Goal: Check status: Check status

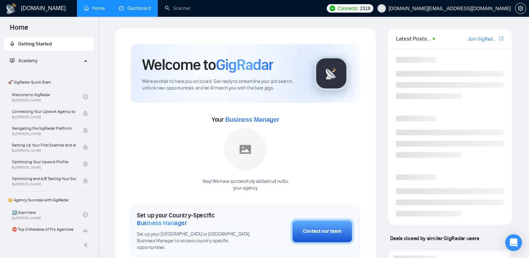
click at [120, 6] on link "Dashboard" at bounding box center [135, 8] width 32 height 6
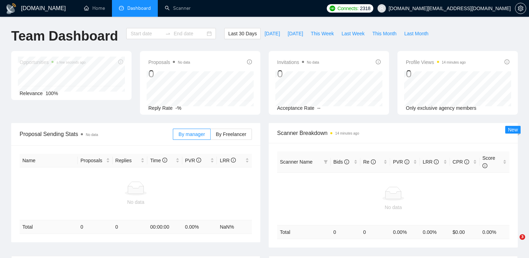
type input "[DATE]"
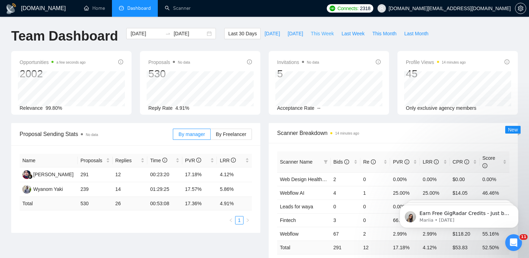
click at [330, 34] on span "This Week" at bounding box center [322, 34] width 23 height 8
type input "[DATE]"
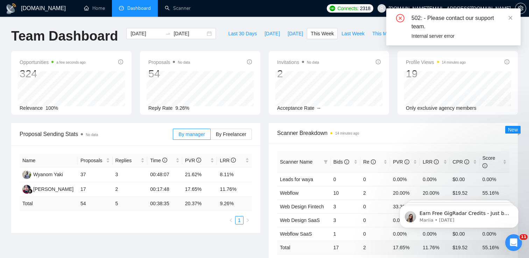
click at [510, 13] on div "502: - Please contact our support team. Internal server error" at bounding box center [453, 26] width 134 height 37
click at [510, 16] on icon "close" at bounding box center [510, 17] width 5 height 5
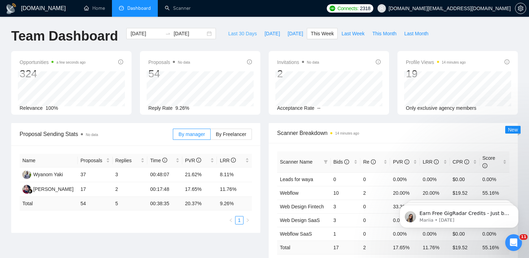
click at [238, 34] on span "Last 30 Days" at bounding box center [242, 34] width 29 height 8
type input "[DATE]"
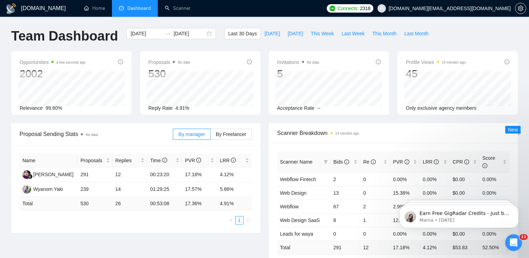
click at [83, 203] on td "530" at bounding box center [95, 204] width 35 height 14
click at [187, 31] on input "[DATE]" at bounding box center [189, 34] width 32 height 8
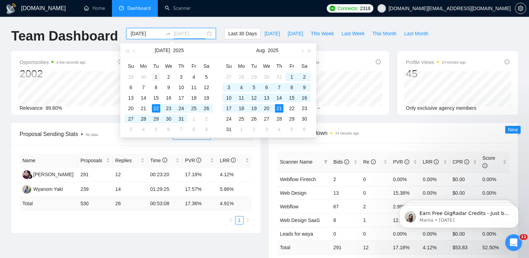
type input "[DATE]"
click at [155, 76] on div "1" at bounding box center [156, 77] width 8 height 8
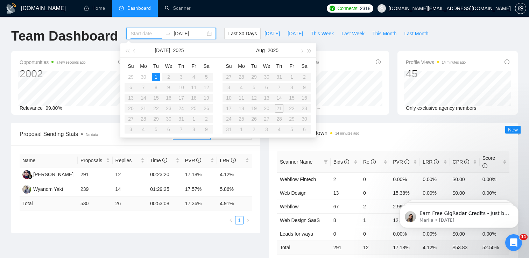
click at [184, 120] on table "Su Mo Tu We Th Fr Sa 29 30 1 2 3 4 5 6 7 8 9 10 11 12 13 14 15 16 17 18 19 20 2…" at bounding box center [169, 98] width 88 height 74
click at [142, 36] on input at bounding box center [146, 34] width 32 height 8
click at [156, 77] on div "1" at bounding box center [156, 77] width 8 height 8
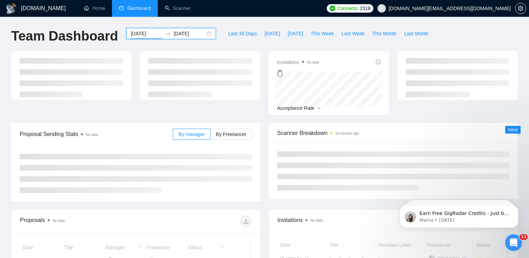
click at [142, 32] on input "[DATE]" at bounding box center [146, 34] width 32 height 8
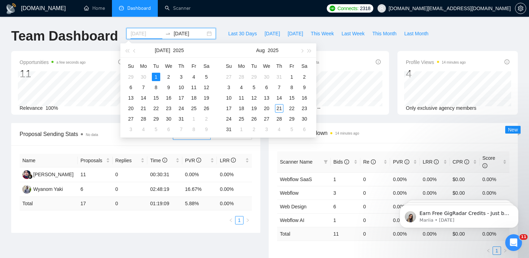
type input "[DATE]"
click at [189, 32] on input "[DATE]" at bounding box center [189, 34] width 32 height 8
type input "[DATE]"
click at [183, 120] on div "31" at bounding box center [181, 119] width 8 height 8
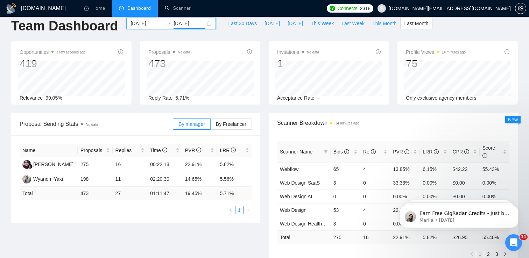
scroll to position [11, 0]
click at [223, 130] on div "By manager By Freelancer" at bounding box center [212, 123] width 79 height 22
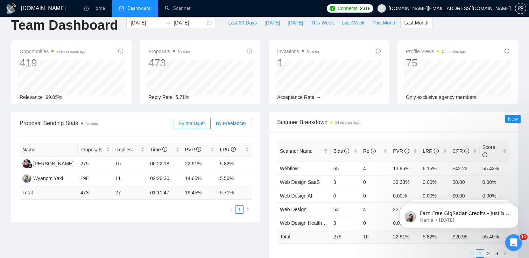
click at [224, 126] on label "By Freelancer" at bounding box center [231, 123] width 41 height 11
click at [211, 125] on input "By Freelancer" at bounding box center [211, 125] width 0 height 0
click at [189, 126] on span "By manager" at bounding box center [191, 124] width 26 height 6
click at [173, 125] on input "By manager" at bounding box center [173, 125] width 0 height 0
click at [214, 123] on label "By Freelancer" at bounding box center [231, 123] width 41 height 11
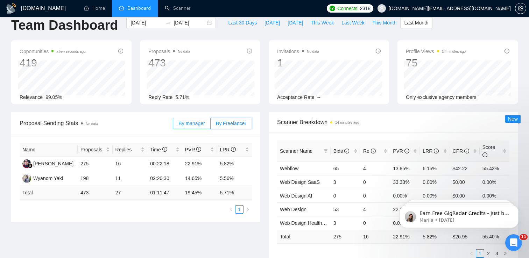
click at [211, 125] on input "By Freelancer" at bounding box center [211, 125] width 0 height 0
click at [185, 122] on span "By manager" at bounding box center [191, 124] width 26 height 6
click at [173, 125] on input "By manager" at bounding box center [173, 125] width 0 height 0
click at [218, 121] on span "By Freelancer" at bounding box center [231, 124] width 30 height 6
click at [211, 125] on input "By Freelancer" at bounding box center [211, 125] width 0 height 0
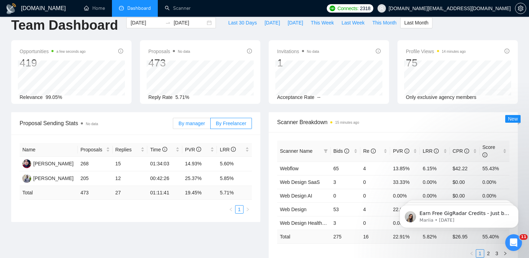
click at [187, 121] on span "By manager" at bounding box center [191, 124] width 26 height 6
click at [173, 125] on input "By manager" at bounding box center [173, 125] width 0 height 0
click at [141, 119] on span "Proposal Sending Stats No data" at bounding box center [96, 123] width 153 height 9
